Goal: Transaction & Acquisition: Purchase product/service

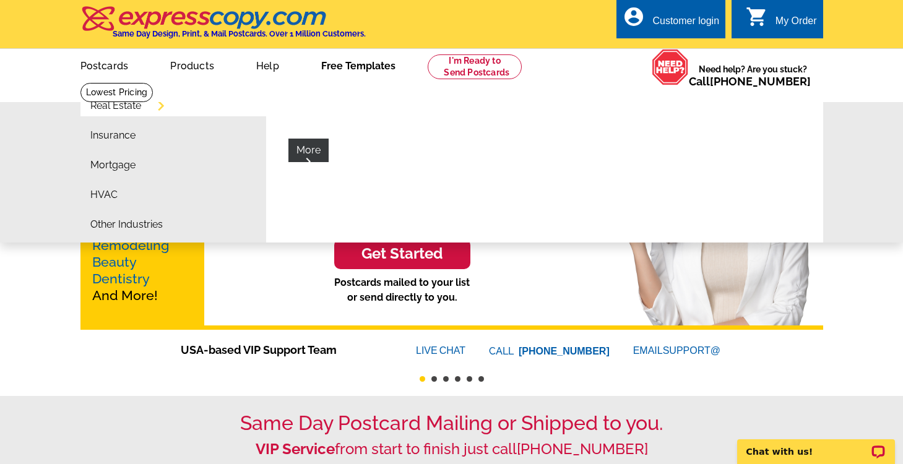
click at [115, 103] on link "Real Estate" at bounding box center [115, 106] width 51 height 10
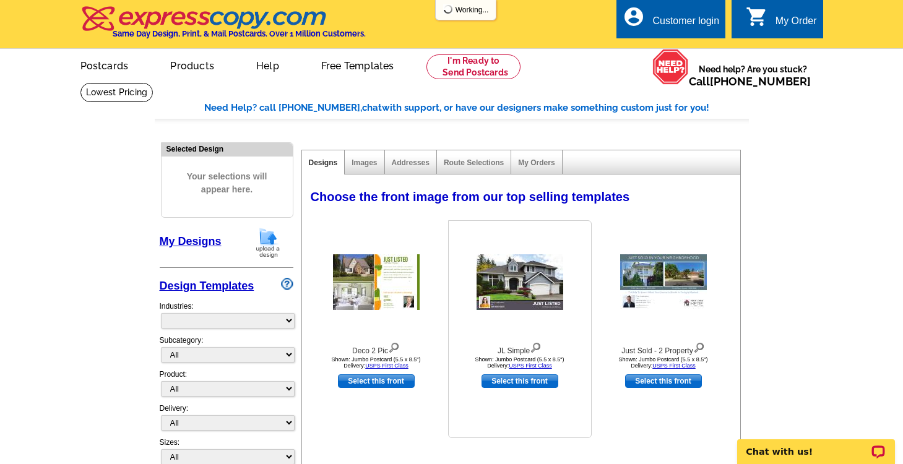
select select "785"
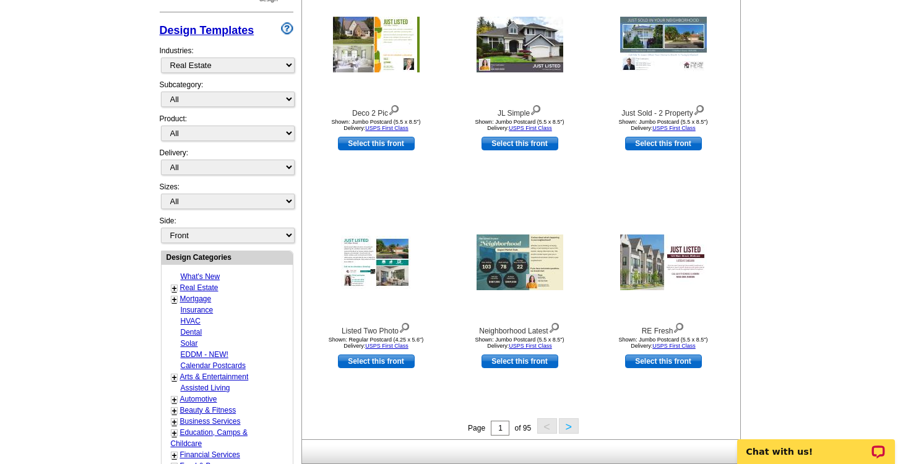
scroll to position [261, 0]
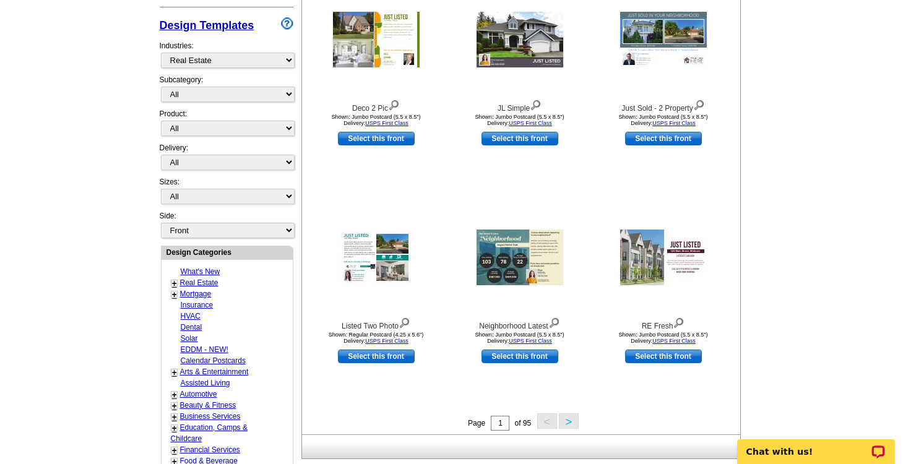
click at [565, 413] on button ">" at bounding box center [569, 420] width 20 height 15
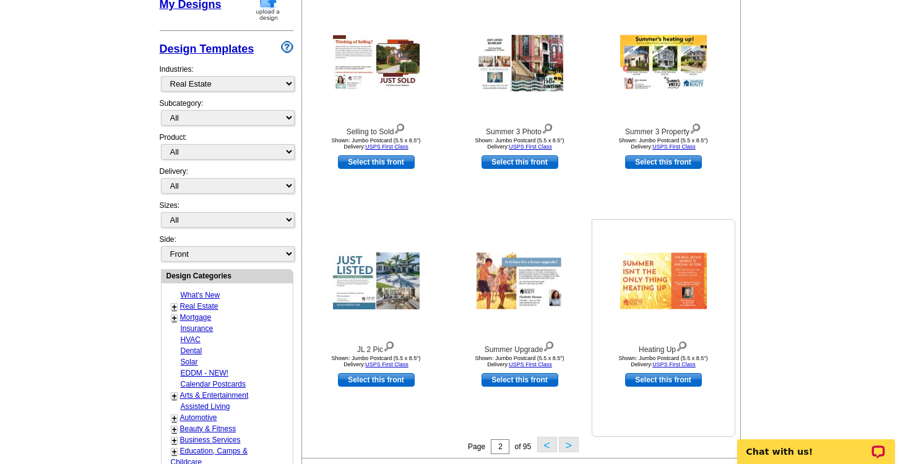
scroll to position [238, 0]
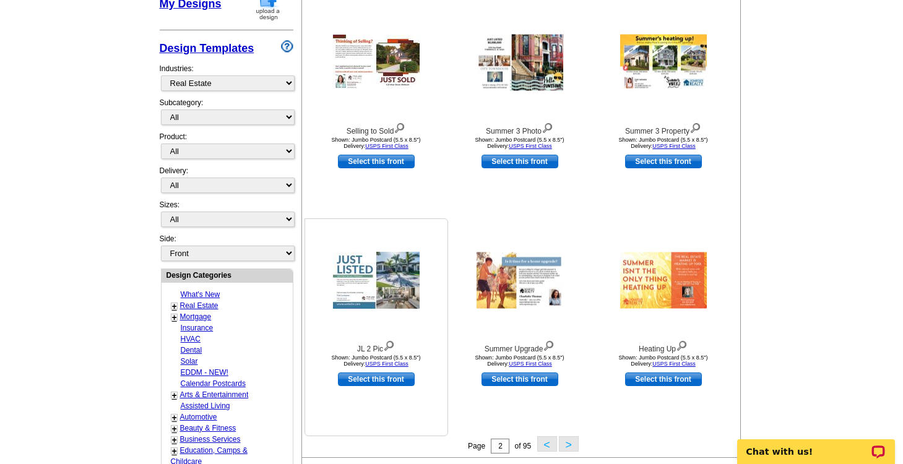
click at [399, 373] on link "Select this front" at bounding box center [376, 380] width 77 height 14
select select "2"
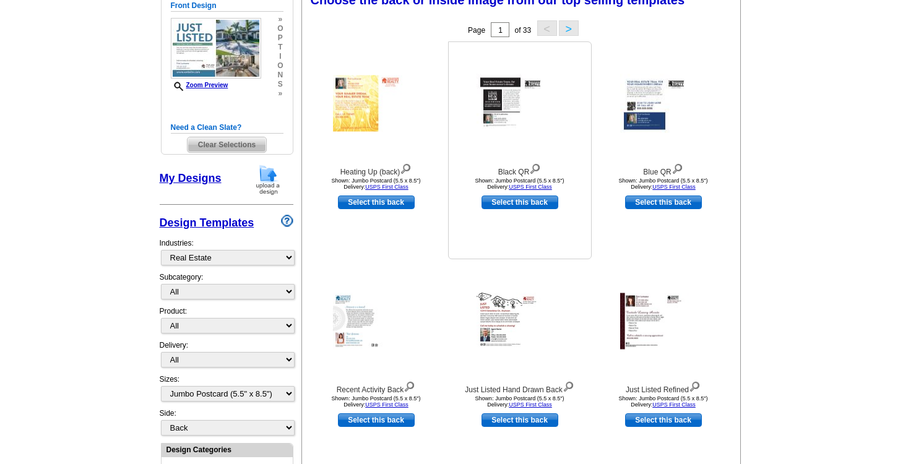
scroll to position [197, 0]
click at [642, 195] on link "Select this back" at bounding box center [663, 202] width 77 height 14
select select "front"
